Goal: Task Accomplishment & Management: Complete application form

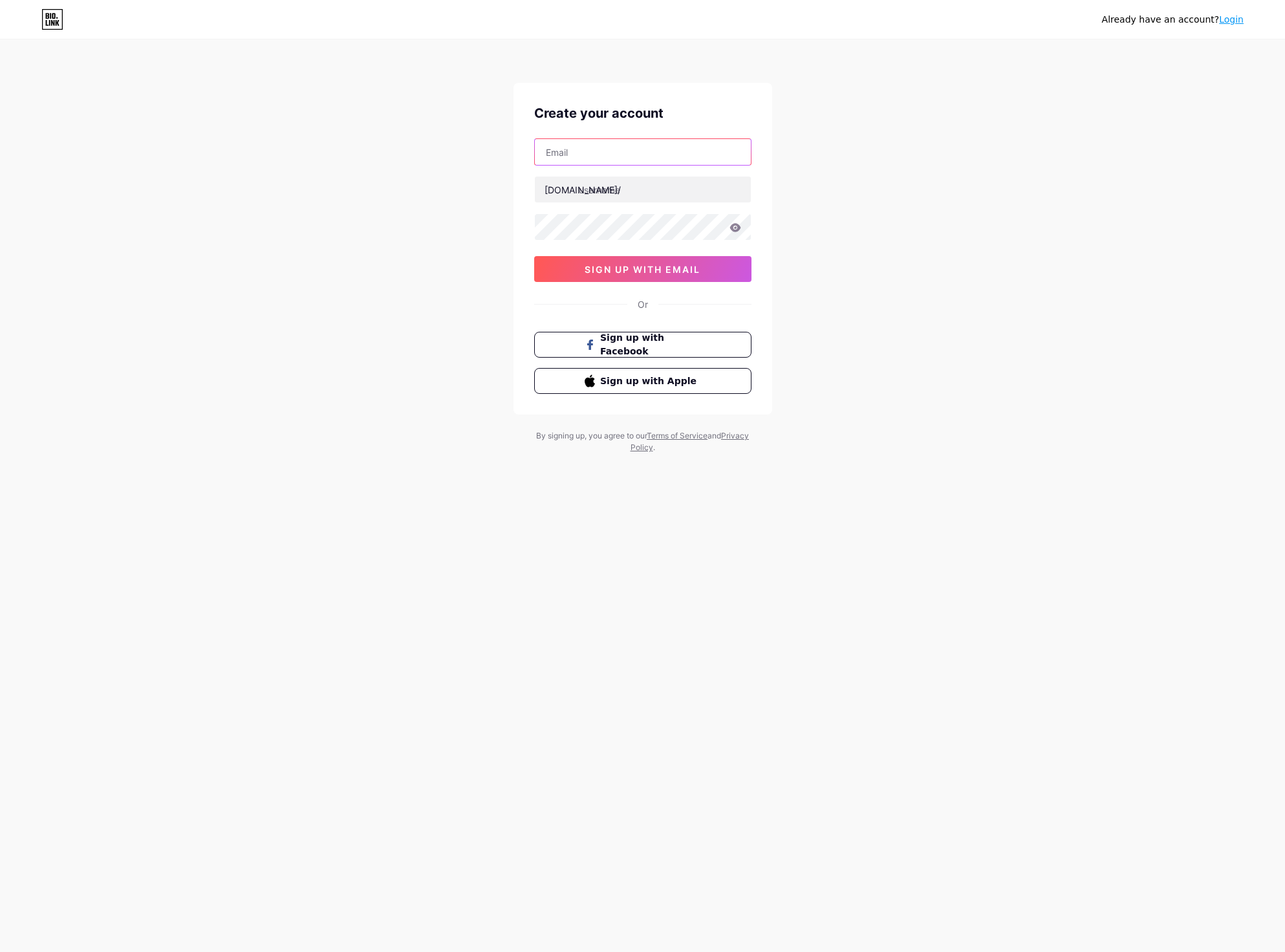
click at [589, 157] on input "text" at bounding box center [643, 152] width 216 height 26
paste input "jekexe4211"
paste input "@[DOMAIN_NAME]"
drag, startPoint x: 593, startPoint y: 147, endPoint x: 592, endPoint y: 210, distance: 63.0
click at [518, 150] on div "Create your account [EMAIL_ADDRESS][DOMAIN_NAME] [DOMAIN_NAME]/ 0cAFcWeA6jt_09d…" at bounding box center [642, 248] width 259 height 332
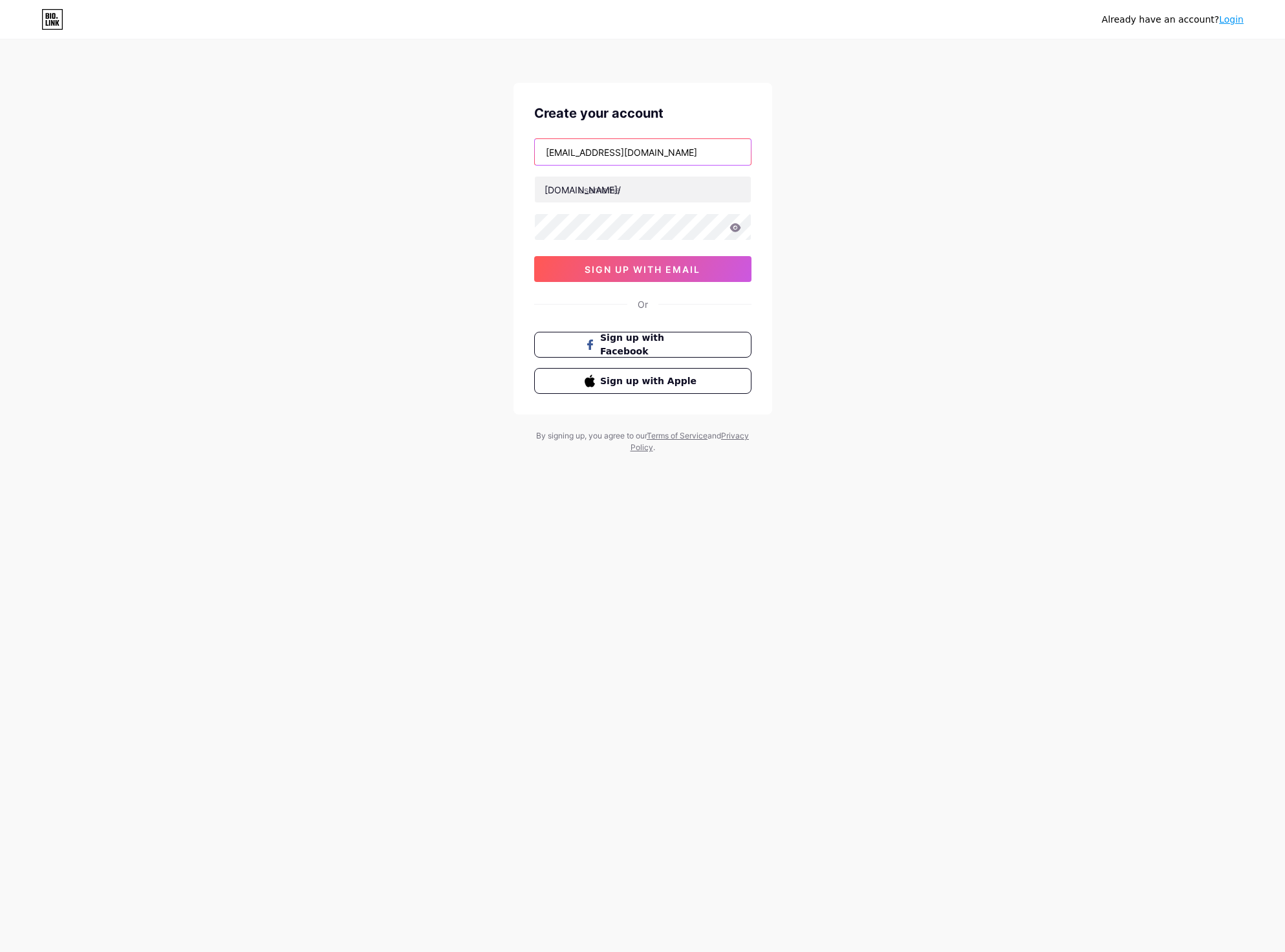
type input "[EMAIL_ADDRESS][DOMAIN_NAME]"
click at [603, 193] on input "text" at bounding box center [643, 190] width 216 height 26
type input "ezbaccaratgame"
click at [624, 266] on span "sign up with email" at bounding box center [643, 269] width 116 height 11
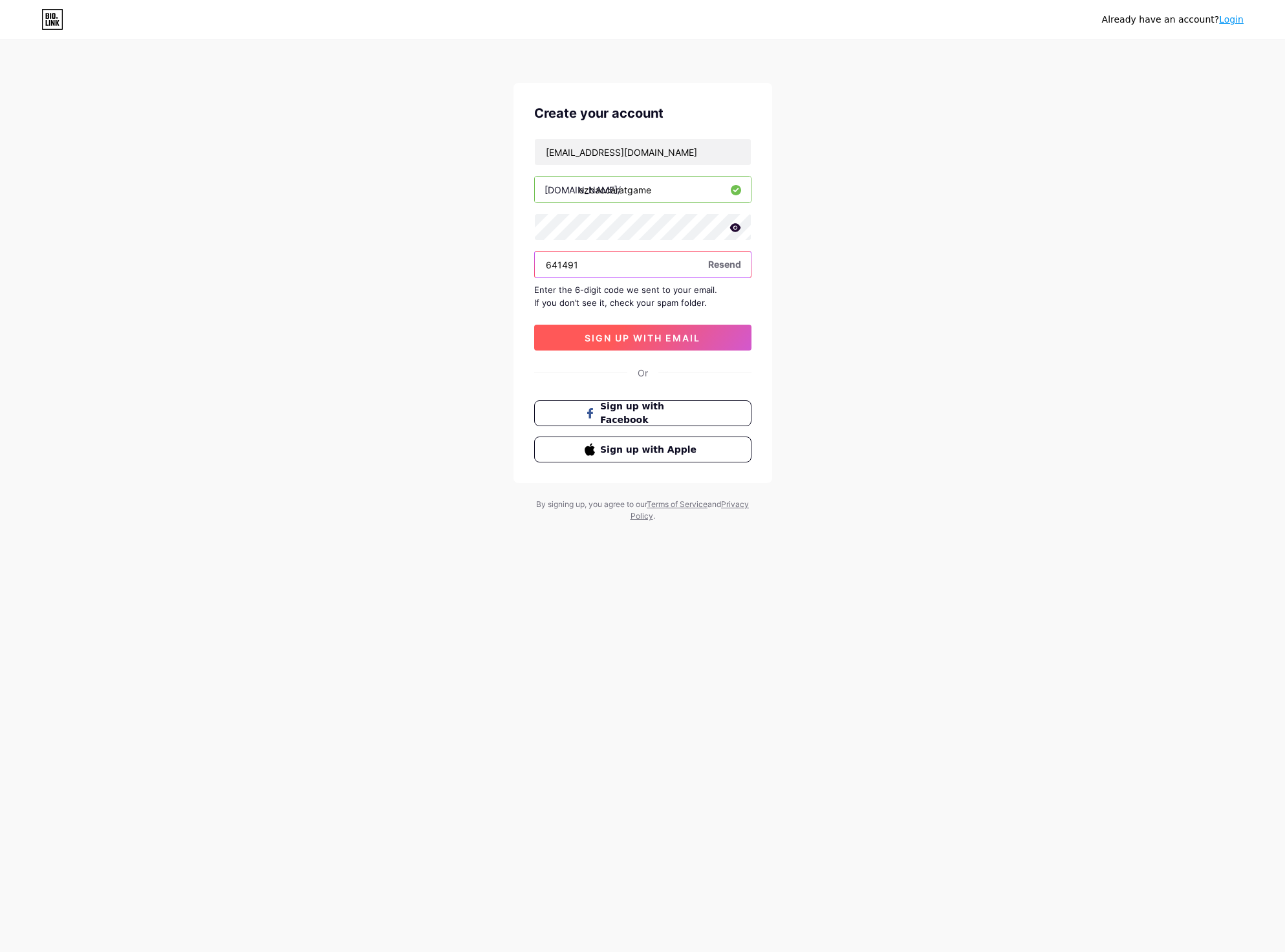
type input "641491"
click at [651, 330] on button "sign up with email" at bounding box center [643, 338] width 218 height 26
click at [921, 510] on div "Already have an account? Login Create your account [EMAIL_ADDRESS][DOMAIN_NAME]…" at bounding box center [642, 282] width 1285 height 563
click at [645, 342] on span at bounding box center [643, 337] width 14 height 14
click at [644, 342] on span at bounding box center [643, 337] width 14 height 14
